Goal: Use online tool/utility: Utilize a website feature to perform a specific function

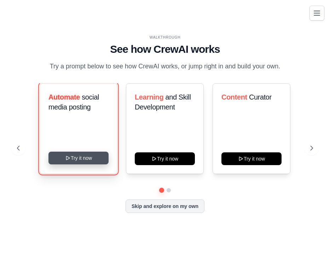
click at [80, 158] on button "Try it now" at bounding box center [78, 157] width 60 height 13
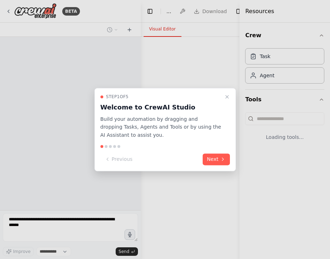
select select "****"
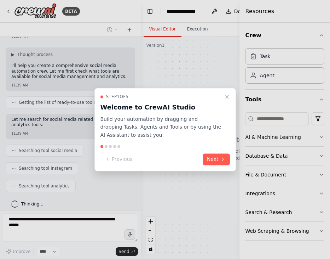
scroll to position [60, 0]
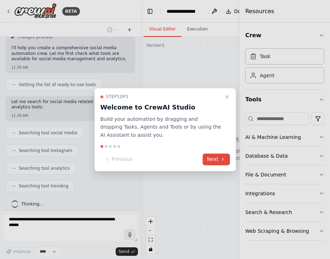
click at [214, 162] on button "Next" at bounding box center [216, 159] width 27 height 12
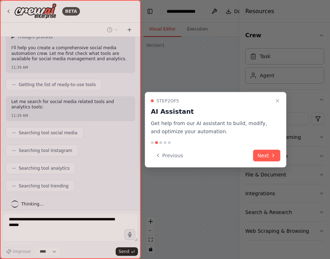
scroll to position [78, 0]
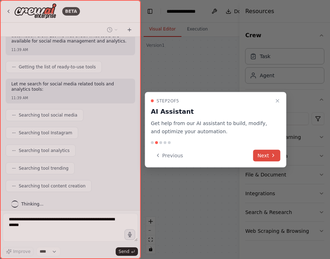
click at [270, 159] on button "Next" at bounding box center [266, 155] width 27 height 12
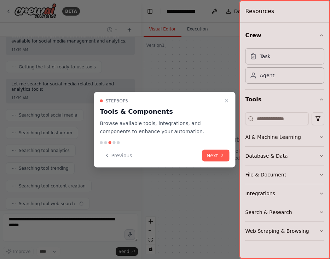
scroll to position [95, 0]
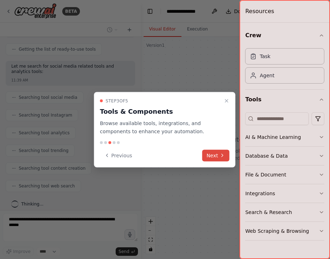
click at [214, 155] on button "Next" at bounding box center [215, 155] width 27 height 12
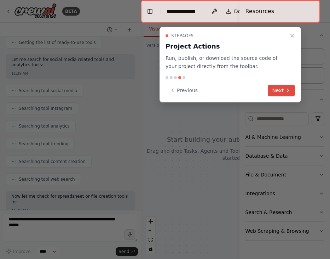
scroll to position [143, 0]
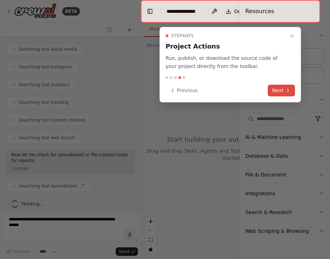
click at [280, 90] on button "Next" at bounding box center [281, 91] width 27 height 12
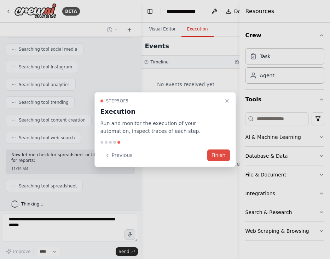
click at [220, 155] on button "Finish" at bounding box center [218, 155] width 23 height 12
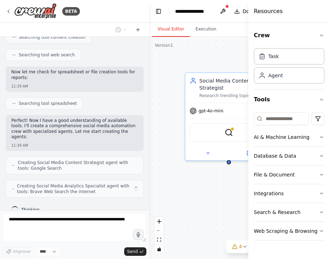
scroll to position [215, 0]
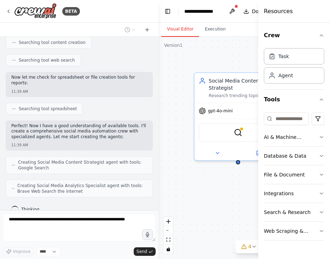
drag, startPoint x: 240, startPoint y: 63, endPoint x: 275, endPoint y: 66, distance: 34.8
click at [275, 66] on div "Resources Crew Task Agent Tools AI & Machine Learning Database & Data File & Do…" at bounding box center [294, 129] width 72 height 259
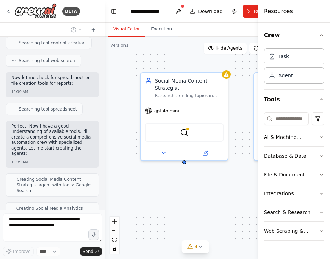
drag, startPoint x: 158, startPoint y: 107, endPoint x: 105, endPoint y: 107, distance: 52.4
click at [105, 107] on div at bounding box center [103, 129] width 3 height 259
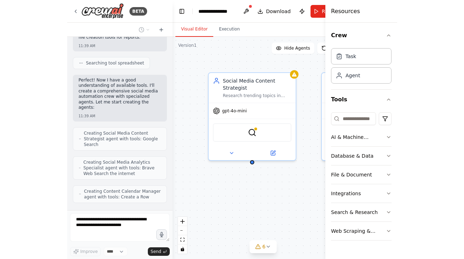
scroll to position [288, 0]
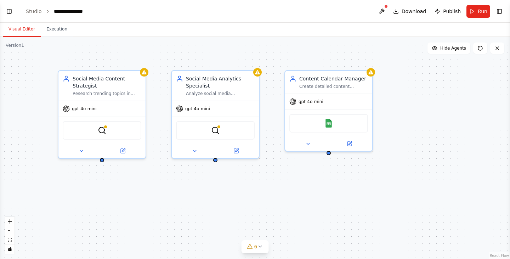
drag, startPoint x: 0, startPoint y: 99, endPoint x: 24, endPoint y: 95, distance: 24.0
click at [24, 95] on div "Social Media Content Strategist Research trending topics in {industry}, analyze…" at bounding box center [255, 148] width 510 height 222
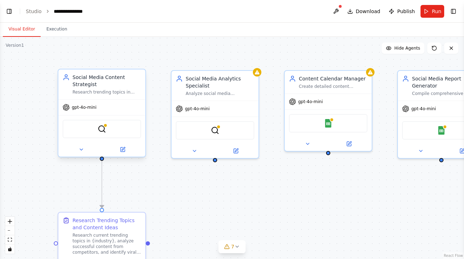
scroll to position [377, 0]
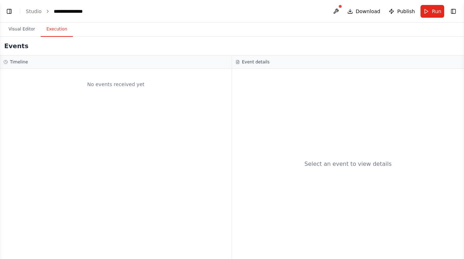
click at [56, 30] on button "Execution" at bounding box center [57, 29] width 32 height 15
click at [31, 33] on button "Visual Editor" at bounding box center [22, 29] width 38 height 15
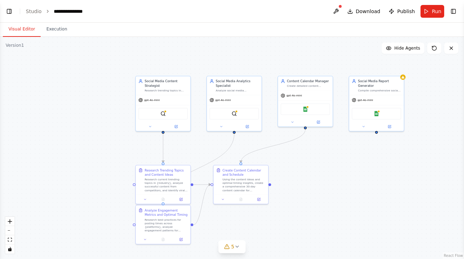
scroll to position [447, 0]
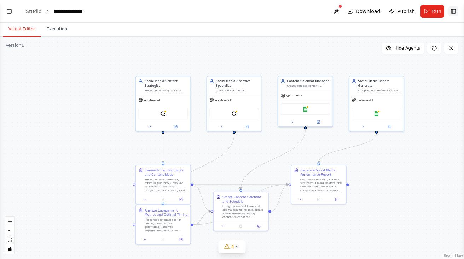
click at [330, 12] on button "Toggle Right Sidebar" at bounding box center [454, 11] width 10 height 10
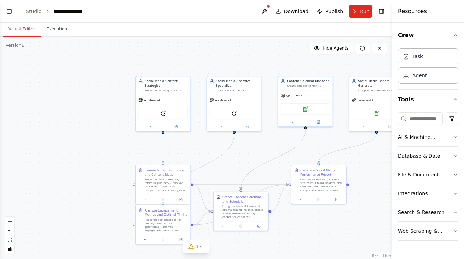
scroll to position [501, 0]
click at [6, 12] on button "Toggle Left Sidebar" at bounding box center [9, 11] width 10 height 10
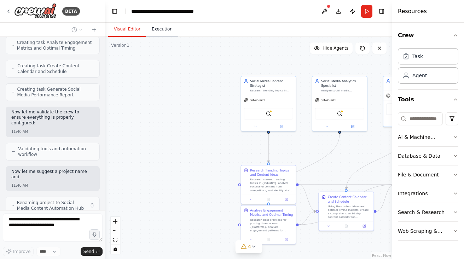
scroll to position [555, 0]
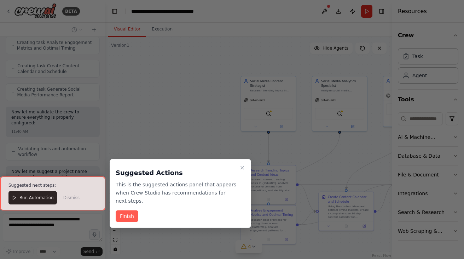
click at [26, 200] on div at bounding box center [52, 193] width 105 height 34
click at [127, 217] on button "Finish" at bounding box center [127, 216] width 23 height 12
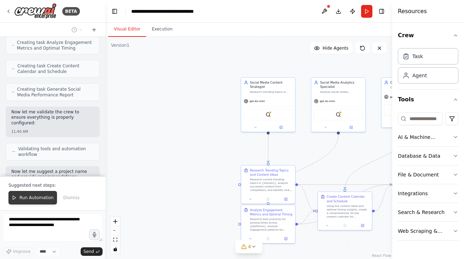
click at [31, 199] on span "Run Automation" at bounding box center [36, 198] width 34 height 6
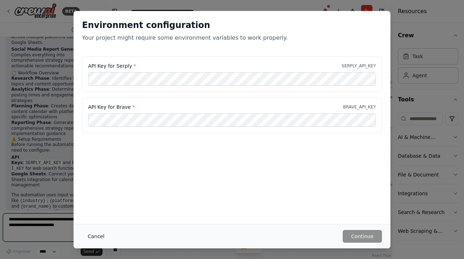
scroll to position [857, 0]
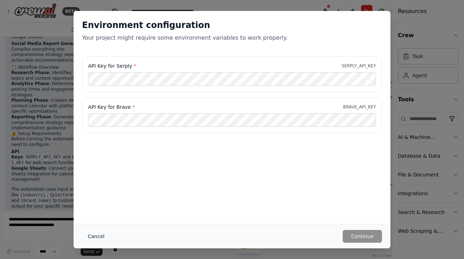
click at [91, 236] on button "Cancel" at bounding box center [96, 236] width 28 height 13
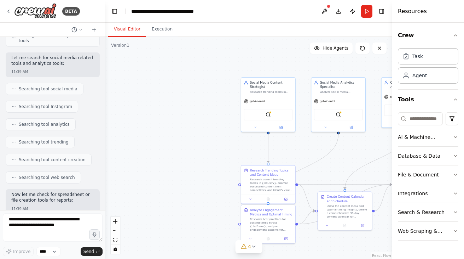
scroll to position [0, 0]
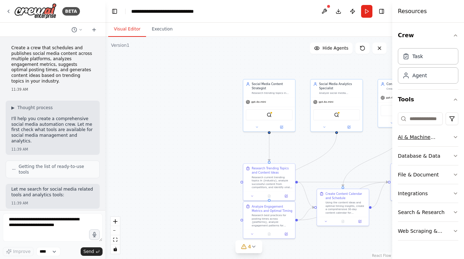
click at [330, 137] on icon "button" at bounding box center [456, 137] width 6 height 6
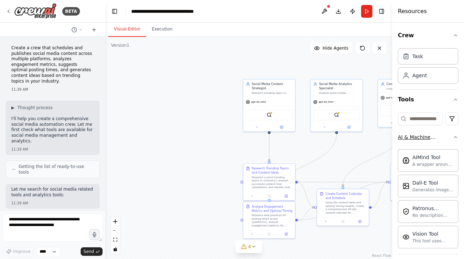
click at [330, 137] on icon "button" at bounding box center [456, 137] width 6 height 6
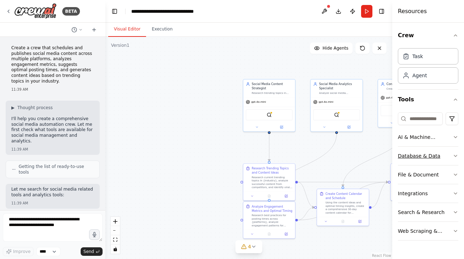
click at [330, 154] on icon "button" at bounding box center [456, 156] width 6 height 6
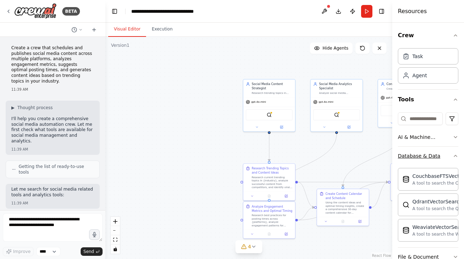
click at [330, 154] on icon "button" at bounding box center [456, 156] width 6 height 6
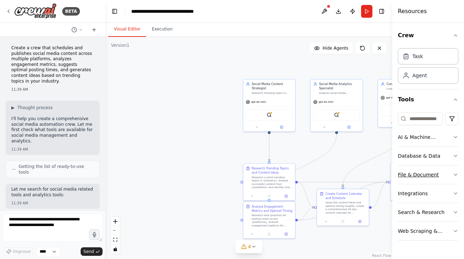
click at [330, 176] on icon "button" at bounding box center [456, 175] width 6 height 6
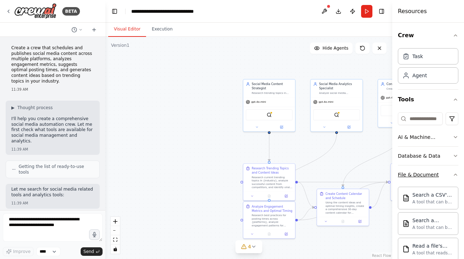
click at [330, 175] on icon "button" at bounding box center [456, 175] width 6 height 6
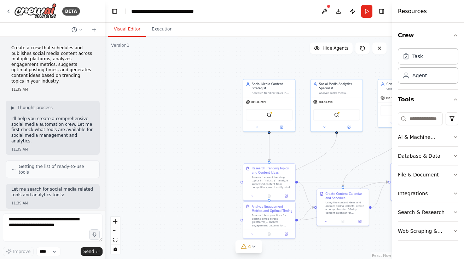
click at [330, 71] on div ".deletable-edge-delete-btn { width: 20px; height: 20px; border: 0px solid #ffff…" at bounding box center [248, 148] width 287 height 222
